Goal: Navigation & Orientation: Find specific page/section

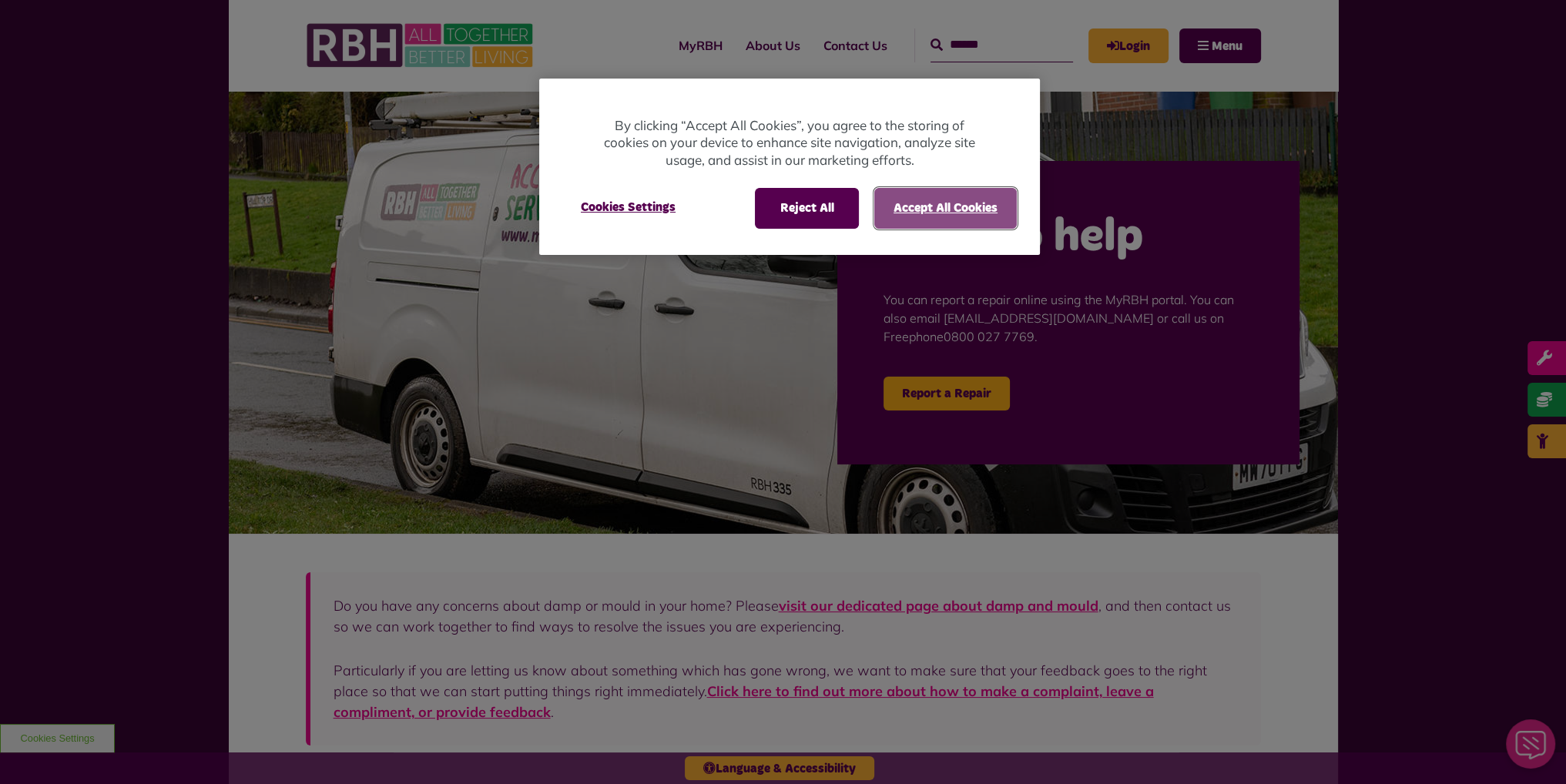
click at [920, 202] on button "Accept All Cookies" at bounding box center [946, 207] width 143 height 40
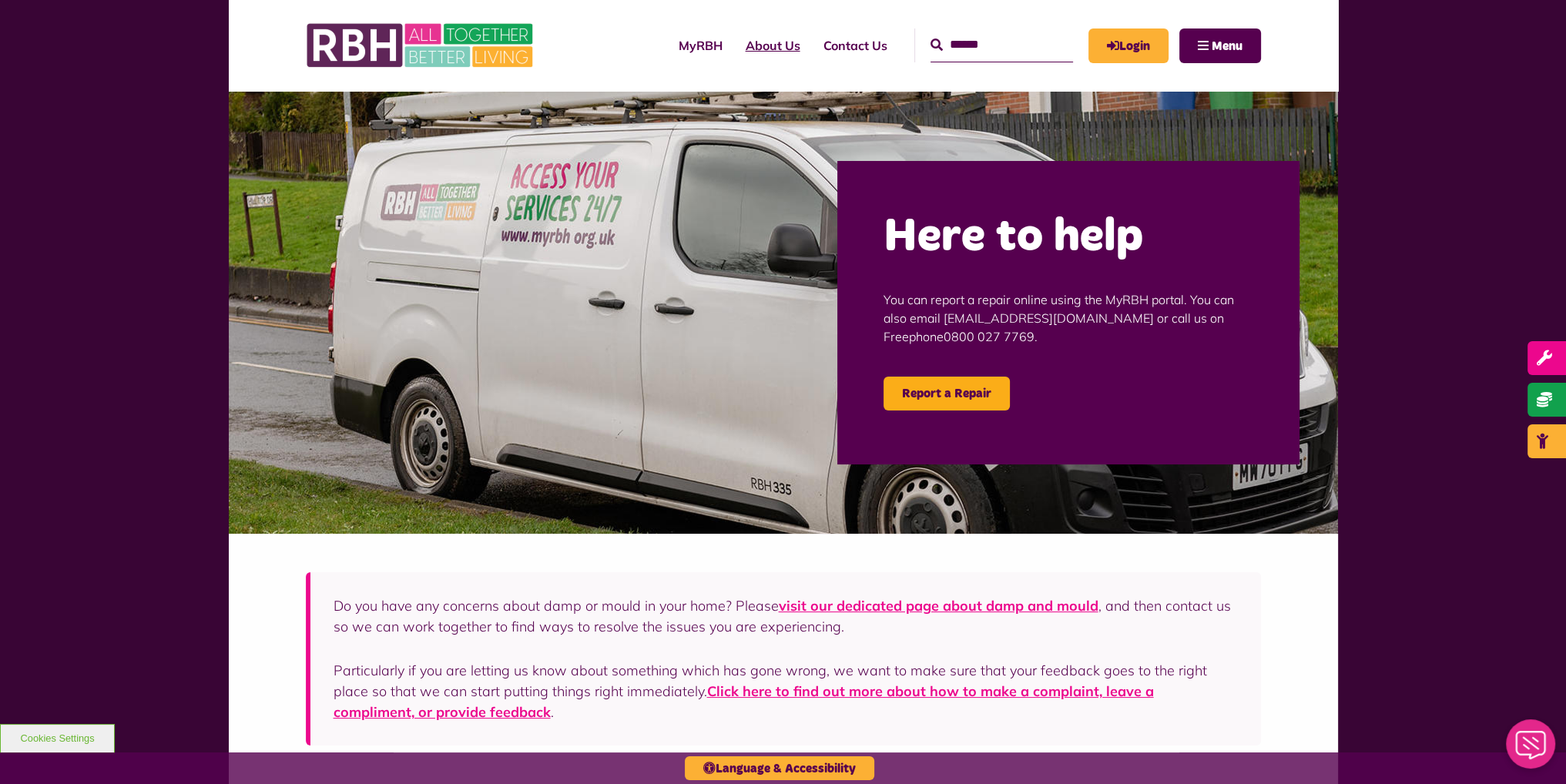
click at [772, 51] on link "About Us" at bounding box center [773, 45] width 78 height 42
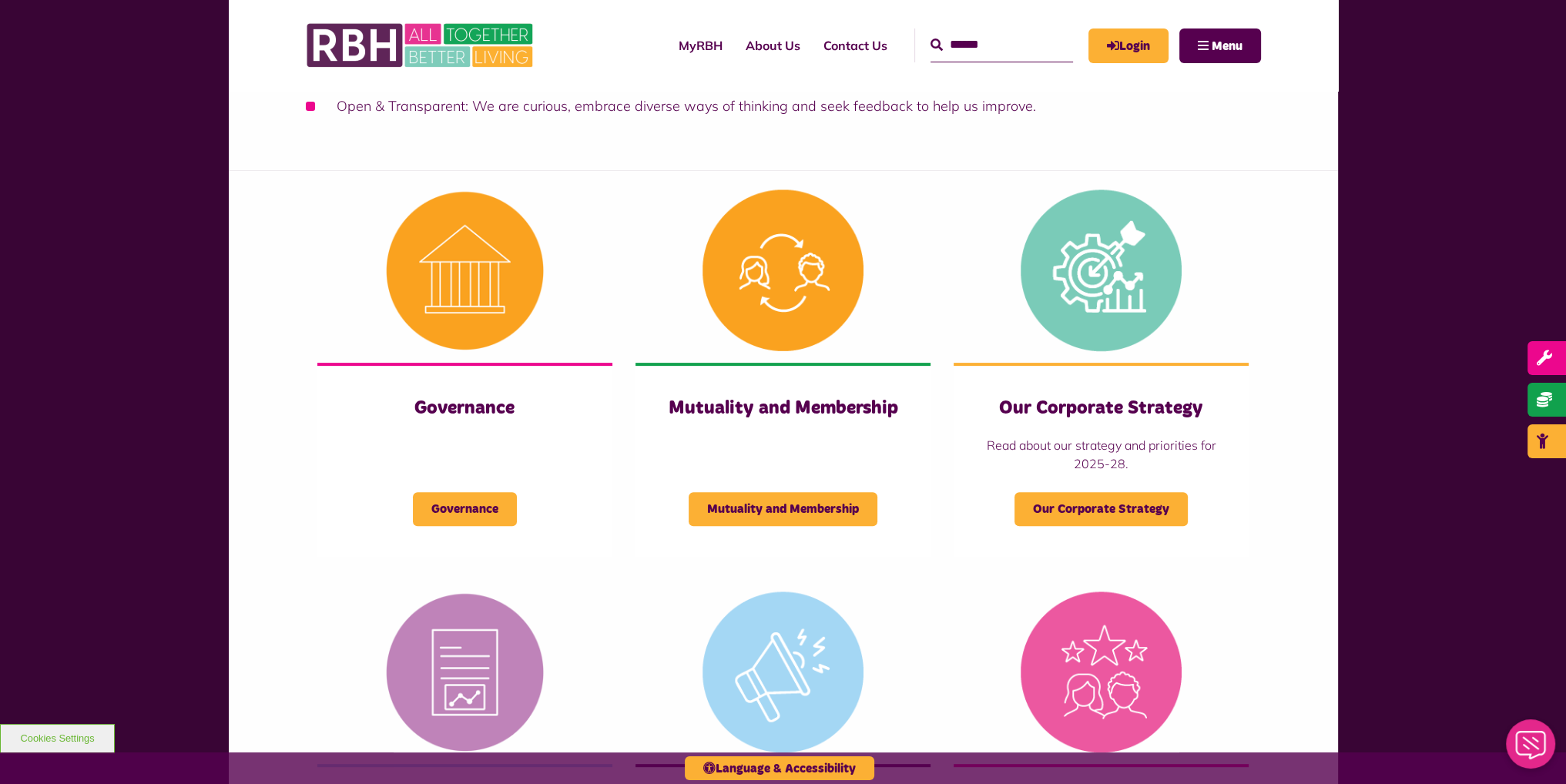
scroll to position [1629, 0]
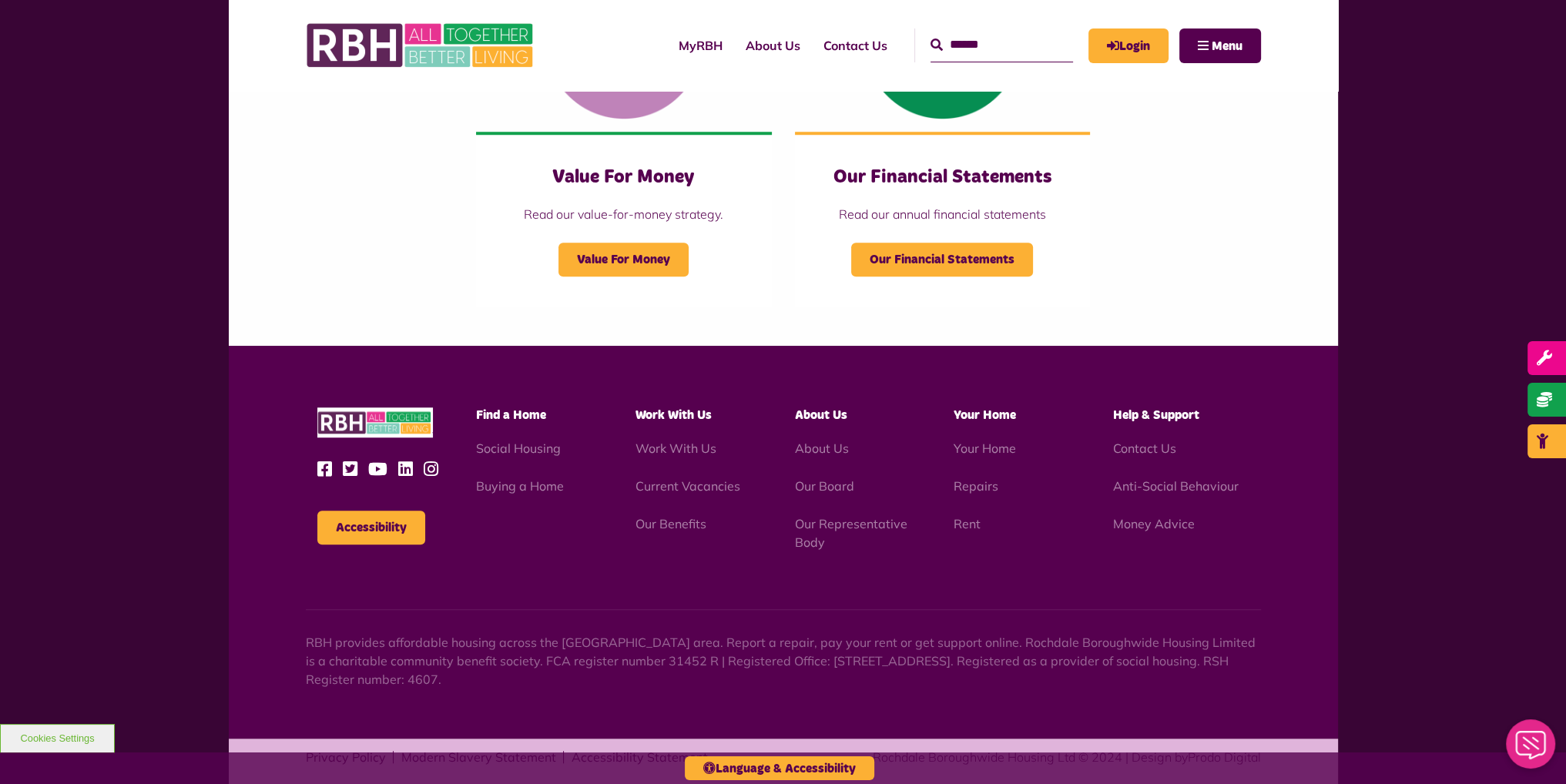
drag, startPoint x: 496, startPoint y: 571, endPoint x: 496, endPoint y: 546, distance: 25.0
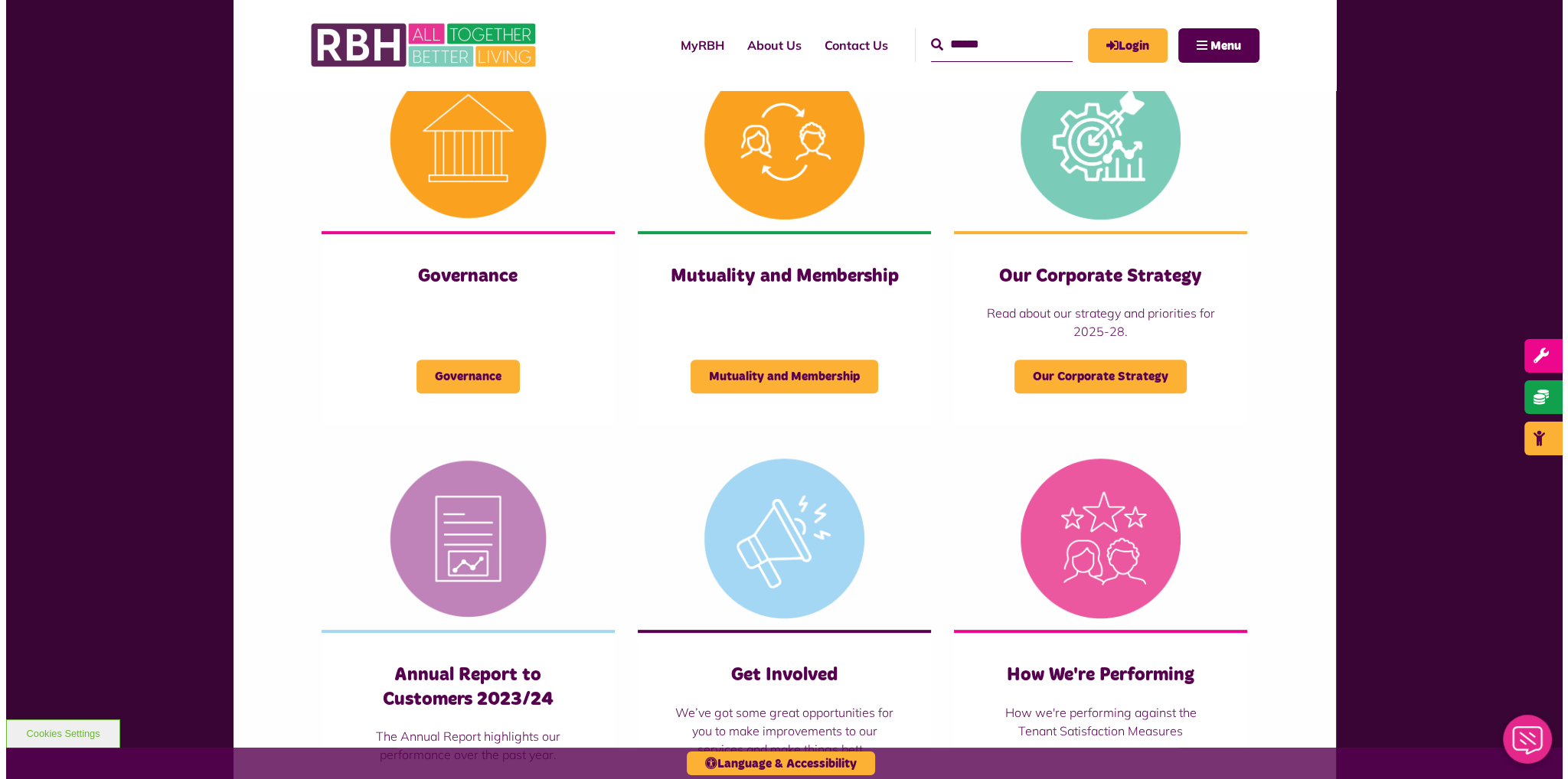
scroll to position [0, 0]
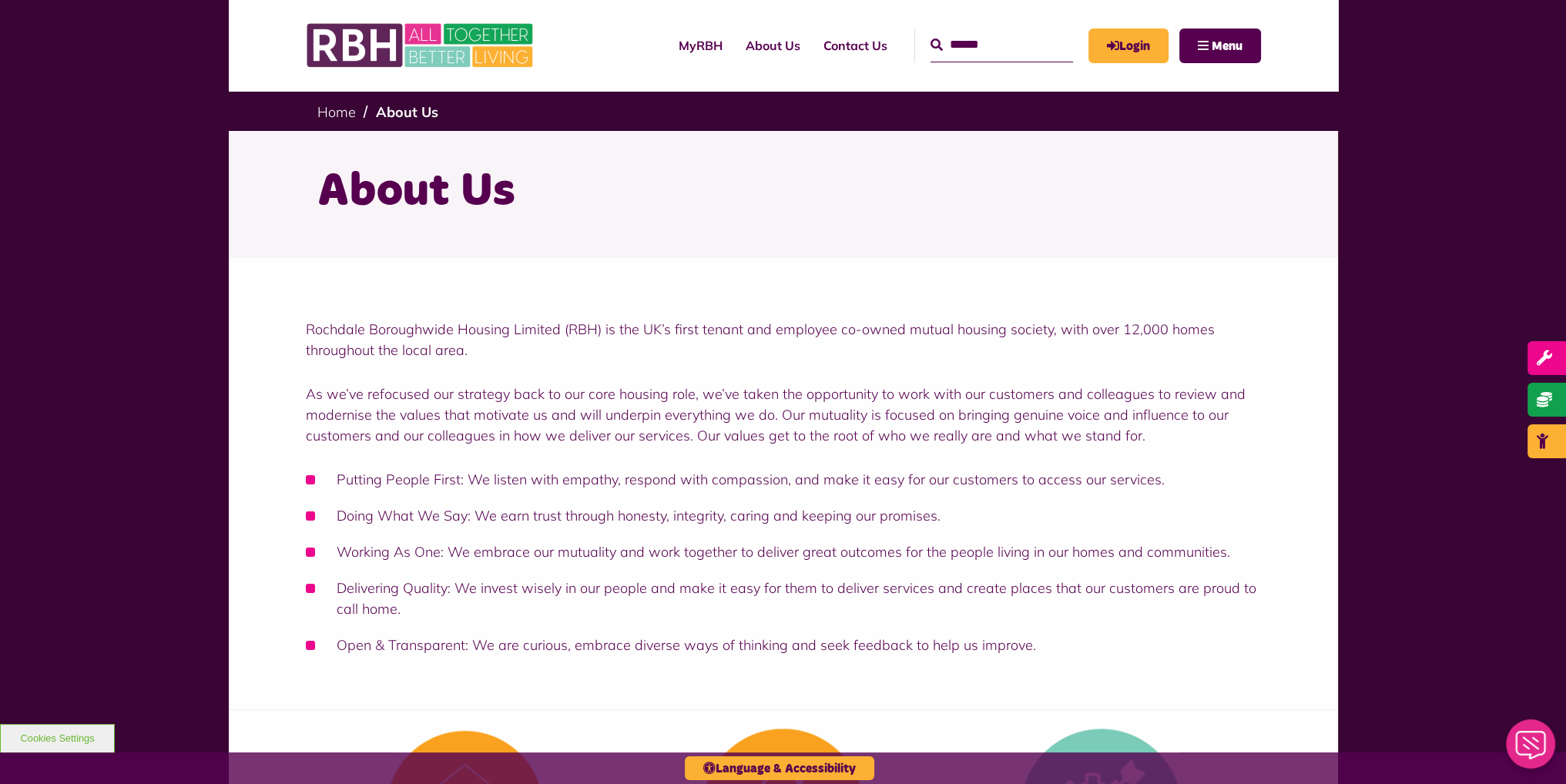
drag, startPoint x: 611, startPoint y: 587, endPoint x: 607, endPoint y: 293, distance: 294.0
click at [1194, 54] on button "Menu" at bounding box center [1220, 46] width 82 height 35
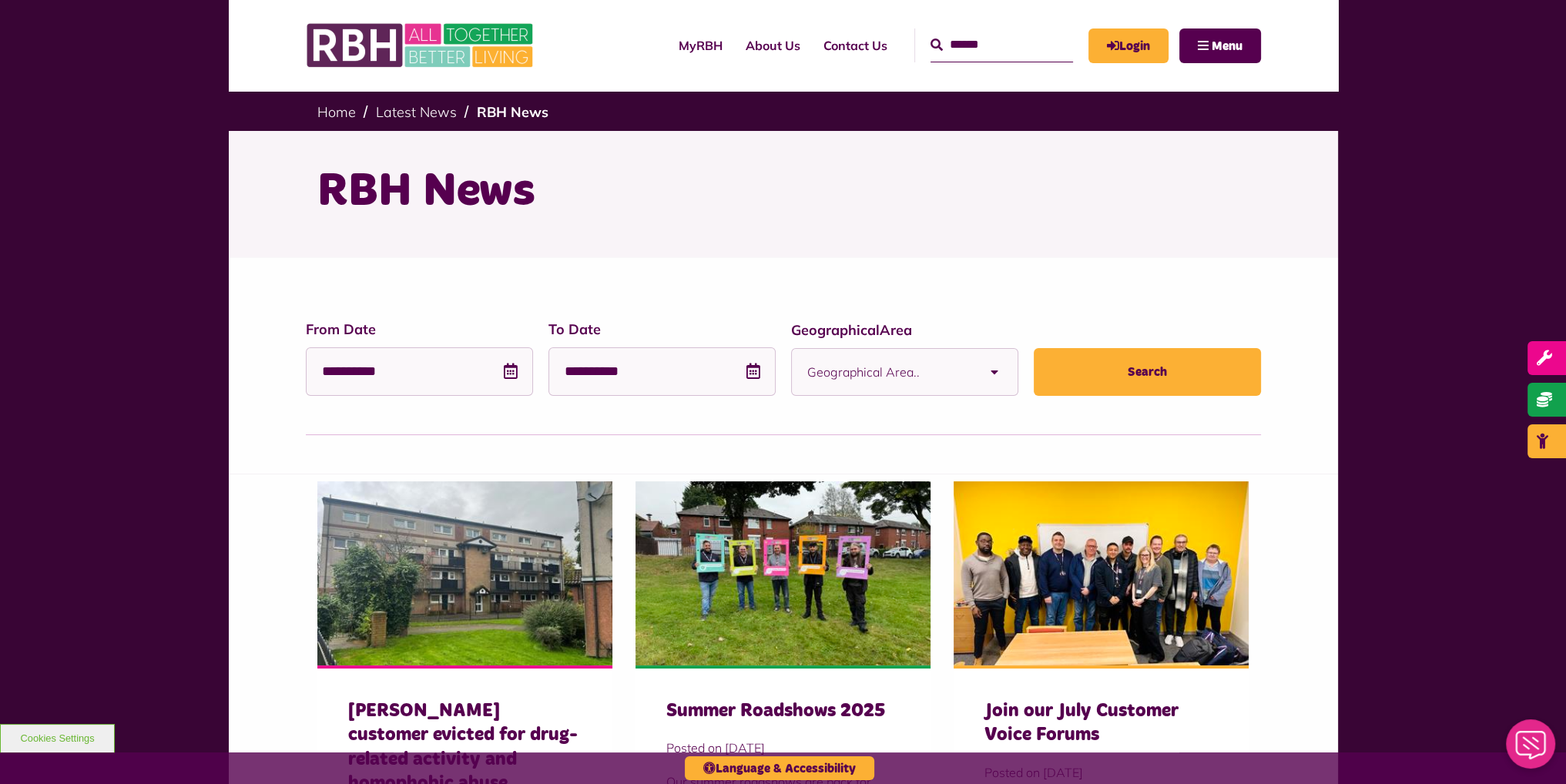
drag, startPoint x: 284, startPoint y: 409, endPoint x: 302, endPoint y: 204, distance: 205.8
